Goal: Check status: Check status

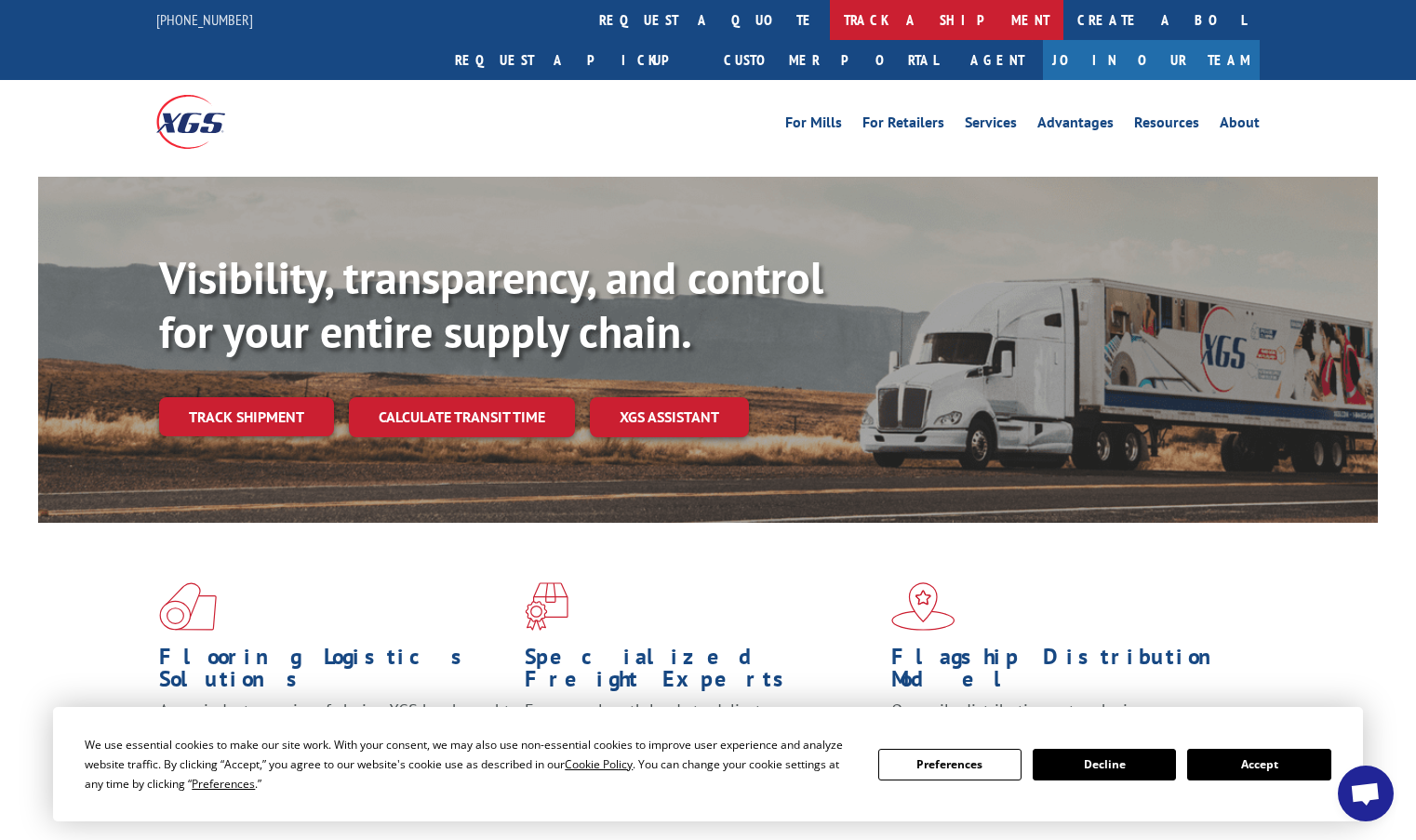
click at [830, 24] on link "track a shipment" at bounding box center [946, 19] width 234 height 40
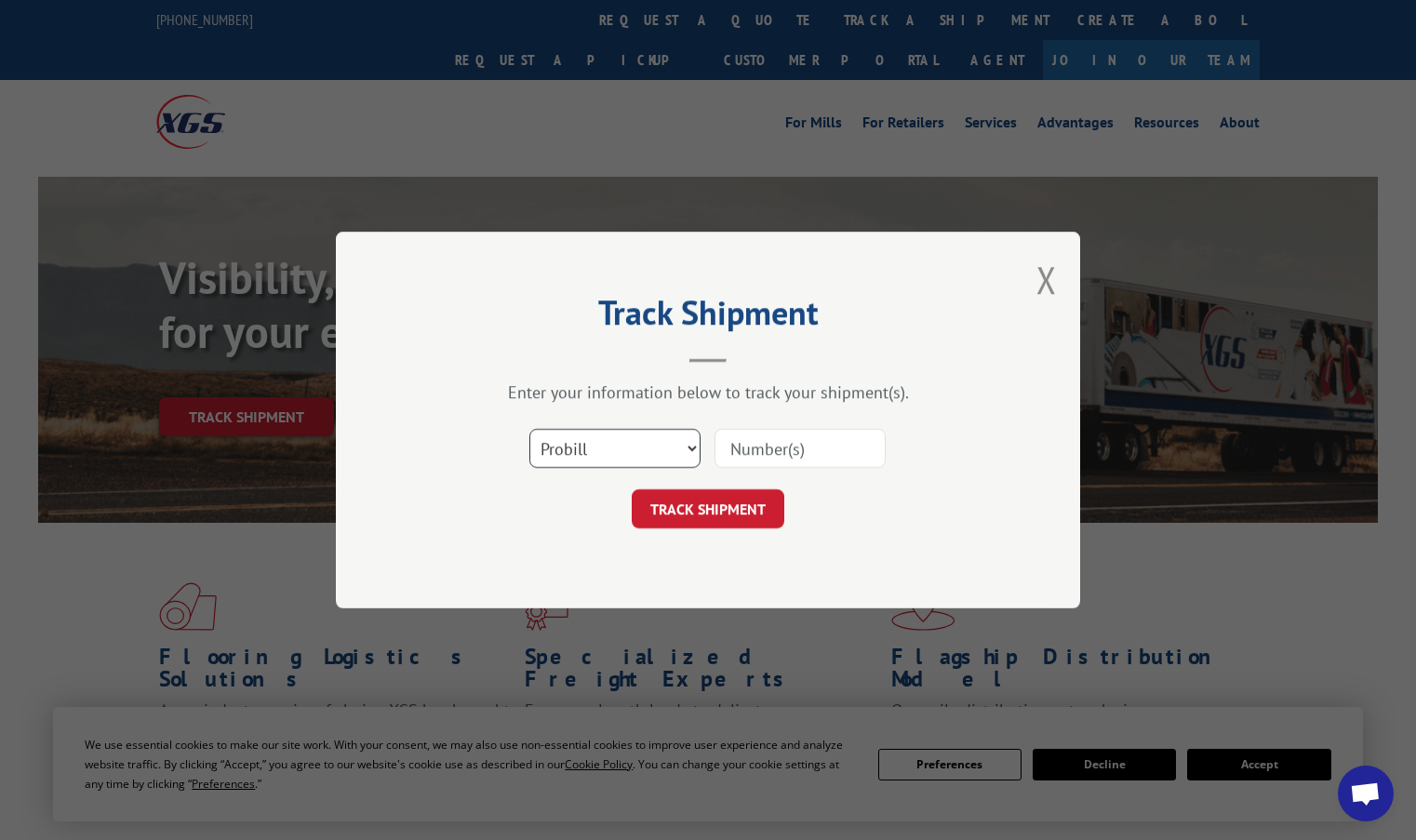
click at [581, 447] on select "Select category... Probill BOL PO" at bounding box center [615, 448] width 171 height 39
select select "po"
click at [530, 429] on select "Select category... Probill BOL PO" at bounding box center [615, 448] width 171 height 39
click at [786, 440] on input at bounding box center [800, 448] width 171 height 39
type input "ps063345"
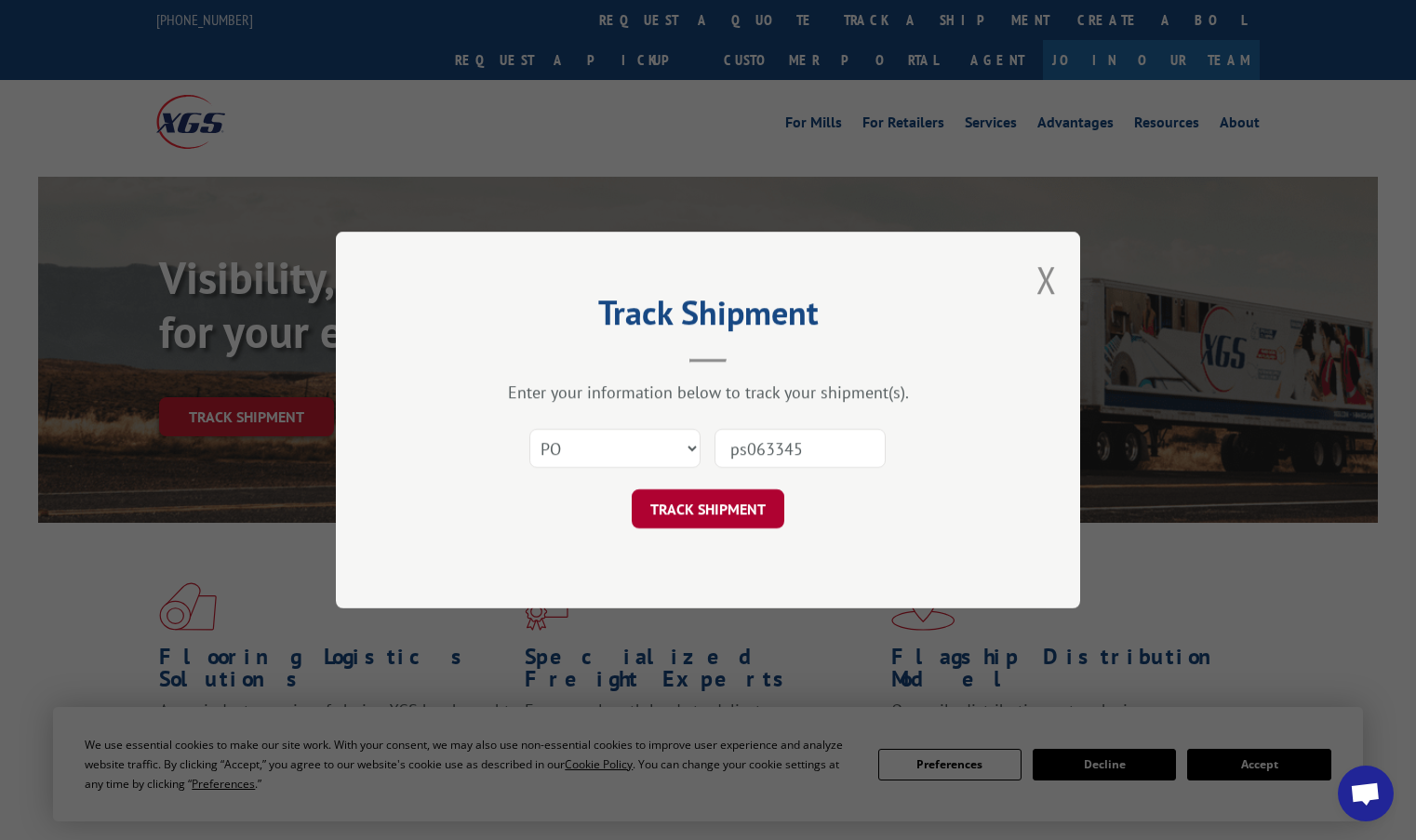
click at [731, 515] on button "TRACK SHIPMENT" at bounding box center [708, 508] width 152 height 39
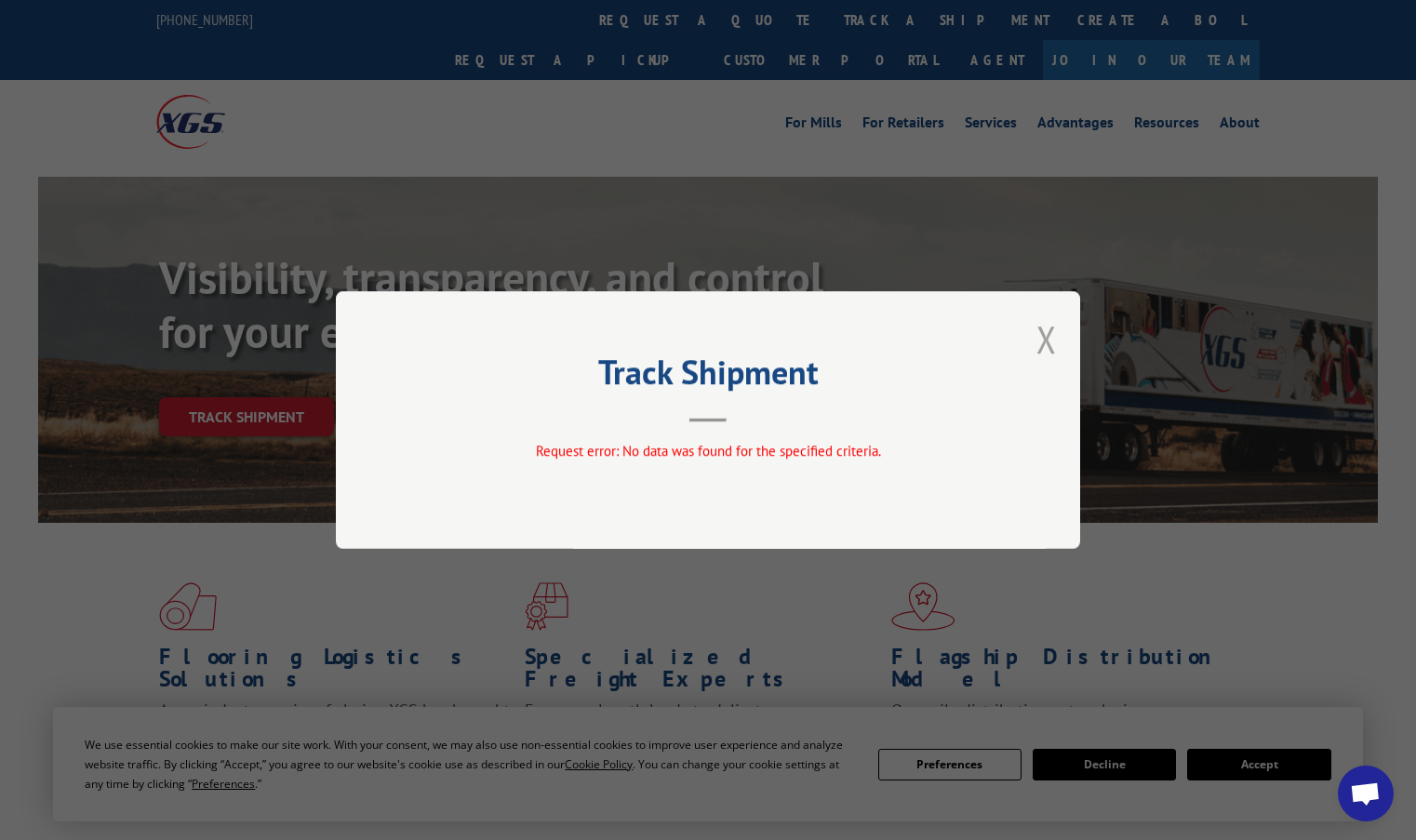
click at [1039, 337] on button "Close modal" at bounding box center [1046, 339] width 20 height 49
